Goal: Task Accomplishment & Management: Use online tool/utility

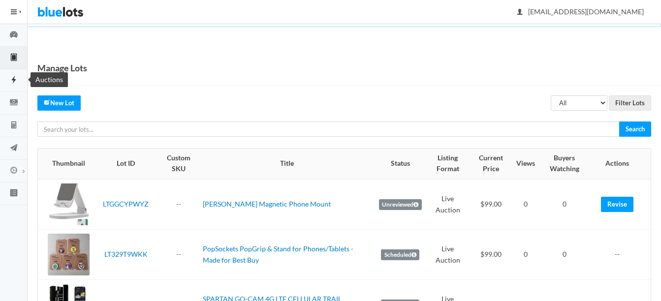
click at [17, 76] on icon "flash" at bounding box center [14, 79] width 28 height 9
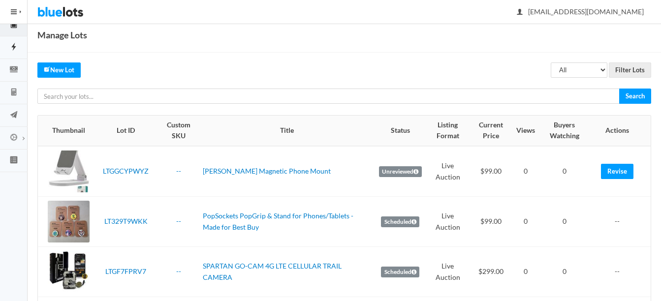
scroll to position [49, 0]
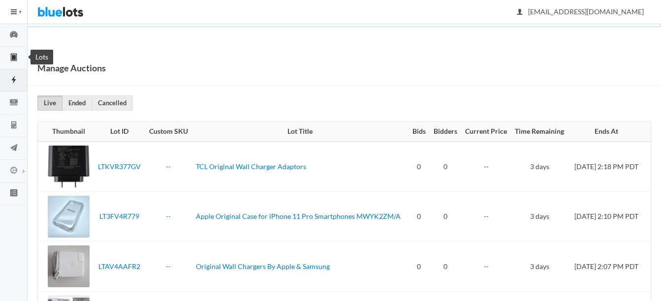
click at [10, 53] on icon "clipboard" at bounding box center [14, 57] width 28 height 9
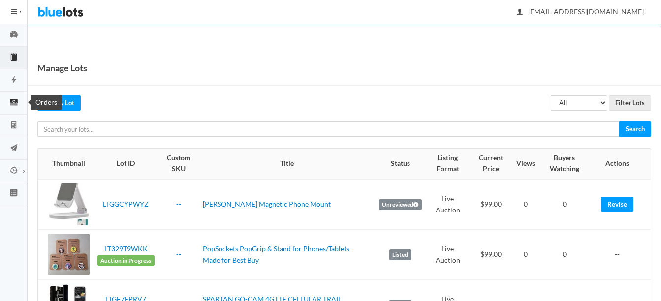
click at [12, 100] on icon "cash" at bounding box center [14, 102] width 8 height 6
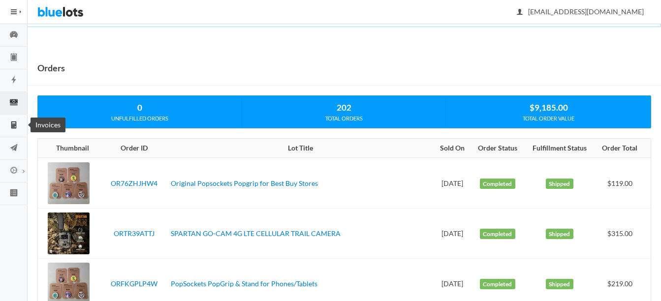
click at [19, 126] on icon "calculator" at bounding box center [14, 125] width 28 height 9
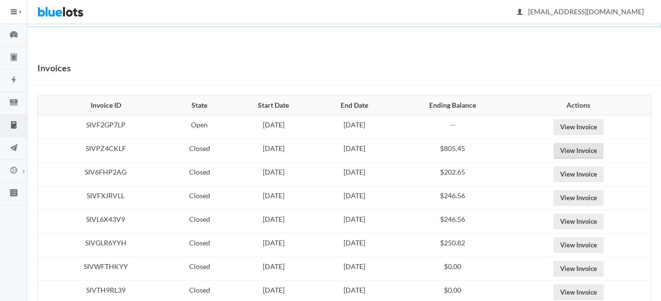
click at [595, 146] on link "View Invoice" at bounding box center [579, 150] width 50 height 15
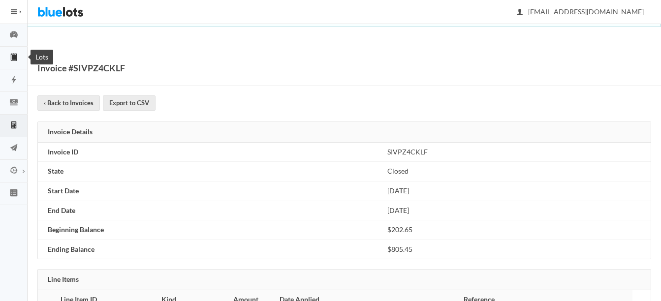
click at [14, 55] on icon "clipboard" at bounding box center [14, 56] width 4 height 7
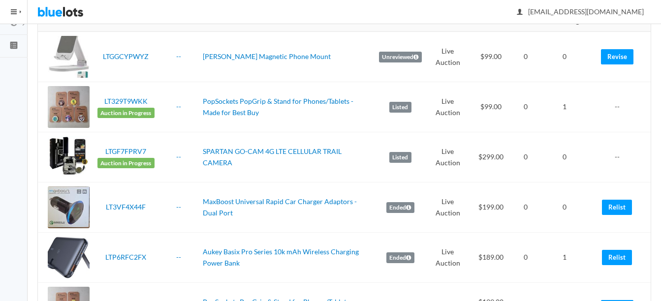
scroll to position [197, 0]
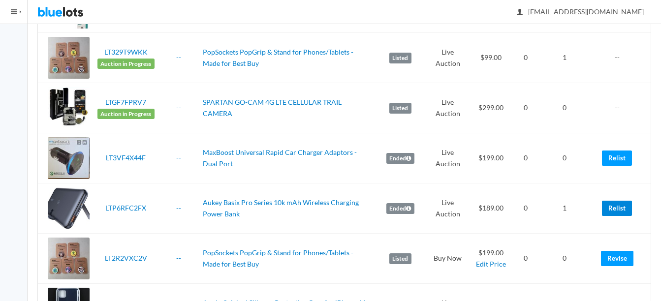
click at [612, 204] on link "Relist" at bounding box center [617, 208] width 30 height 15
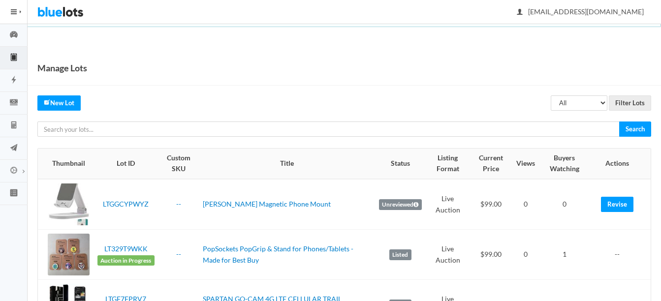
scroll to position [197, 0]
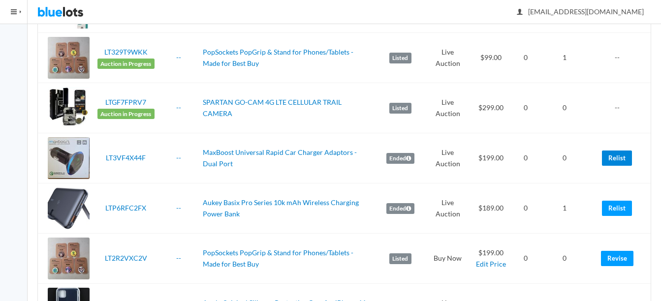
click at [619, 159] on link "Relist" at bounding box center [617, 158] width 30 height 15
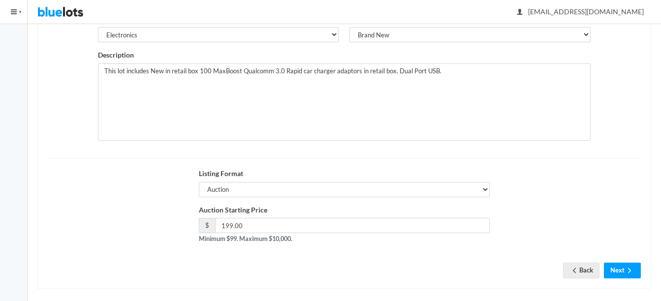
scroll to position [191, 0]
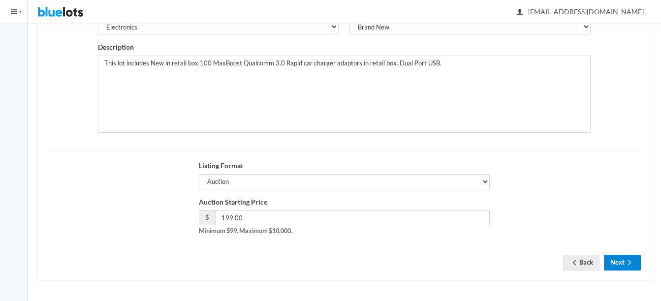
click at [623, 262] on button "Next" at bounding box center [622, 262] width 37 height 15
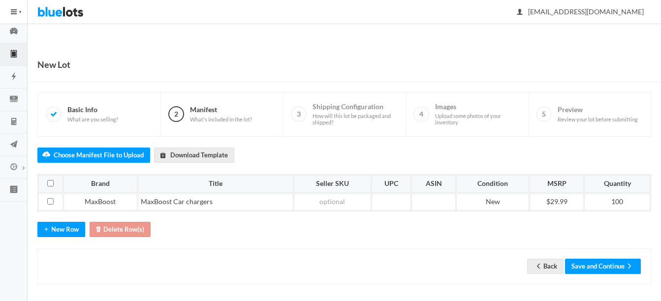
scroll to position [7, 0]
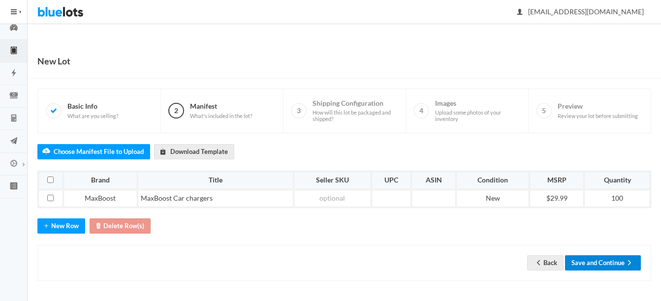
click at [605, 263] on button "Save and Continue" at bounding box center [603, 262] width 76 height 15
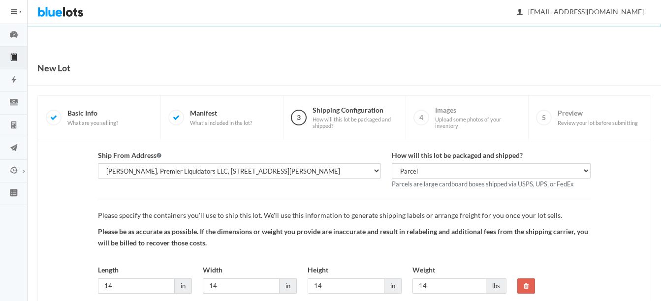
scroll to position [72, 0]
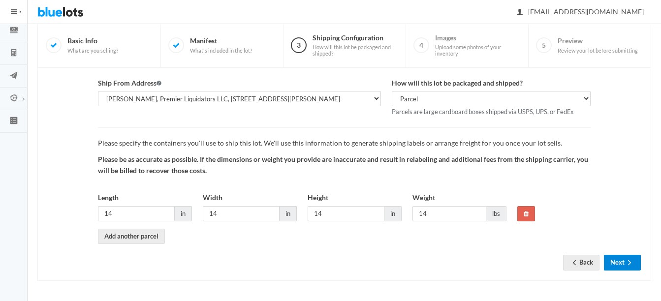
click at [629, 257] on button "Next" at bounding box center [622, 262] width 37 height 15
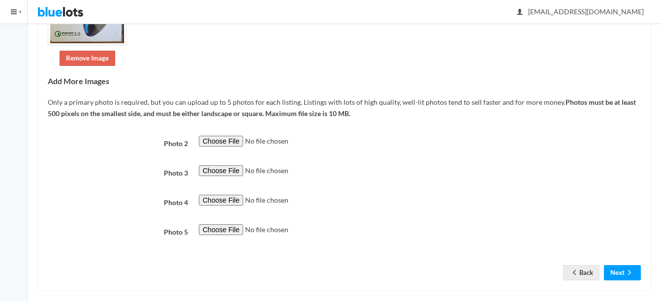
scroll to position [211, 0]
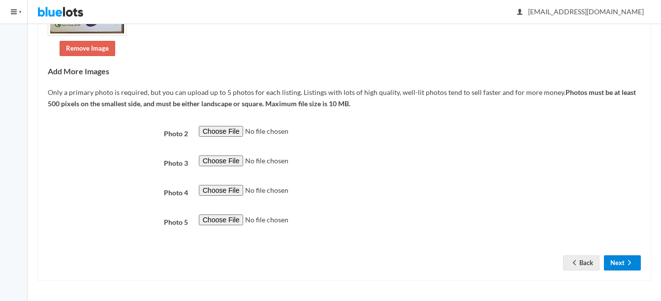
click at [623, 261] on button "Next" at bounding box center [622, 262] width 37 height 15
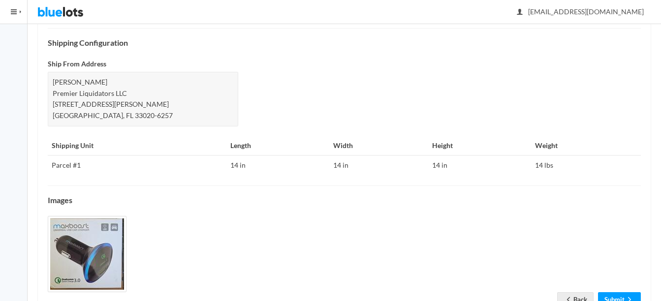
scroll to position [423, 0]
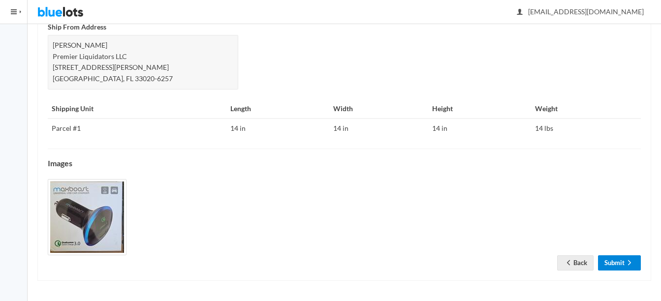
drag, startPoint x: 616, startPoint y: 264, endPoint x: 624, endPoint y: 251, distance: 14.8
click at [616, 264] on link "Submit" at bounding box center [619, 262] width 43 height 15
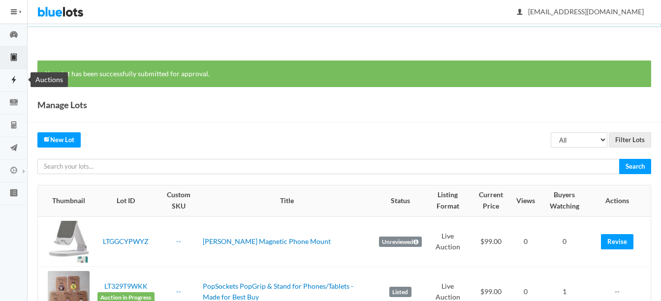
click at [11, 75] on link "Auctions" at bounding box center [14, 80] width 28 height 23
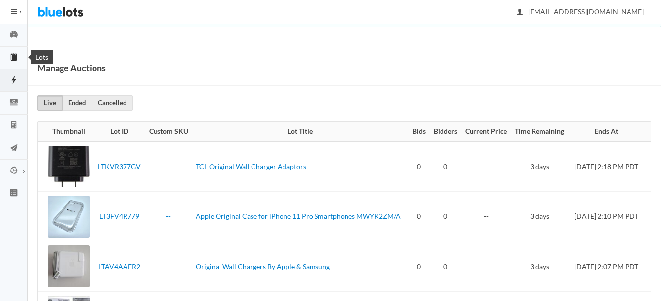
click at [15, 52] on link "Lots" at bounding box center [14, 58] width 28 height 23
